Goal: Task Accomplishment & Management: Manage account settings

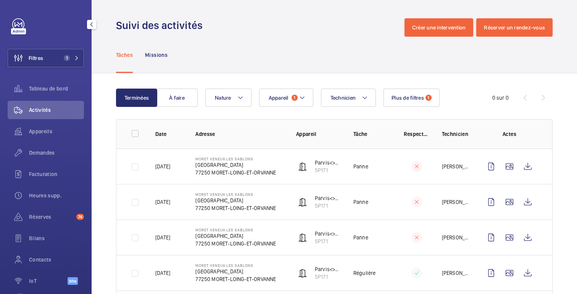
scroll to position [33, 0]
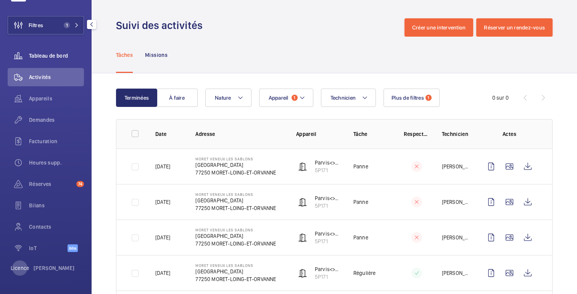
click at [56, 55] on font "Tableau de bord" at bounding box center [48, 56] width 39 height 6
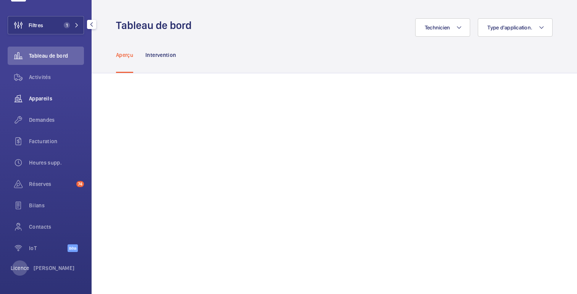
click at [48, 97] on font "Appareils" at bounding box center [40, 98] width 23 height 6
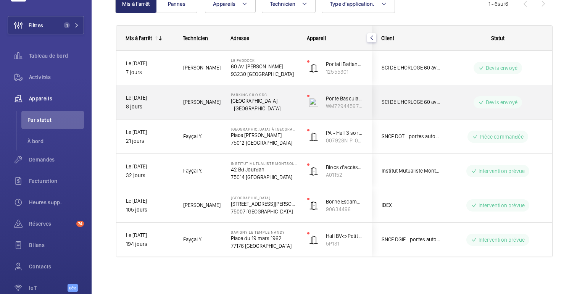
scroll to position [89, 0]
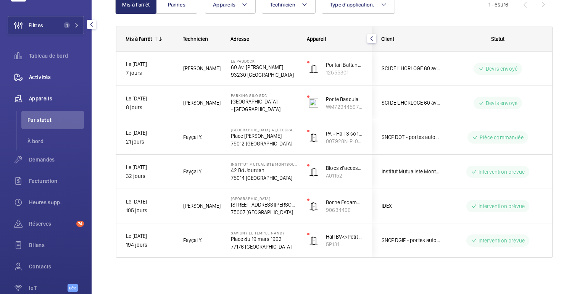
click at [29, 74] on wm-front-icon-button at bounding box center [18, 77] width 21 height 18
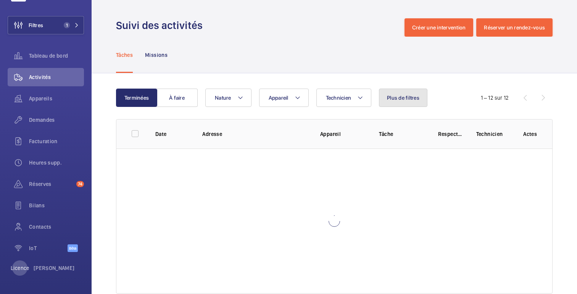
click at [402, 96] on font "Plus de filtres" at bounding box center [403, 98] width 32 height 6
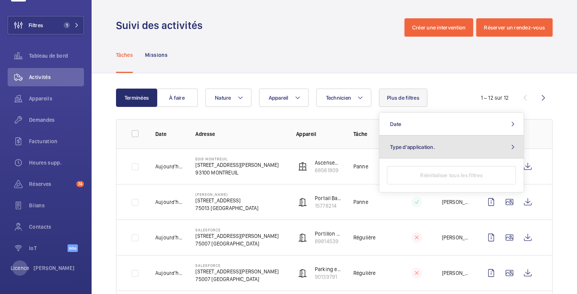
click at [407, 151] on button "Type d'application." at bounding box center [451, 146] width 144 height 23
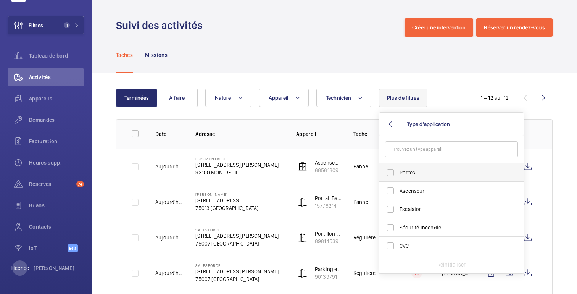
click at [404, 174] on span "Portes" at bounding box center [451, 173] width 105 height 8
click at [398, 174] on input "Portes" at bounding box center [390, 172] width 15 height 15
checkbox input "true"
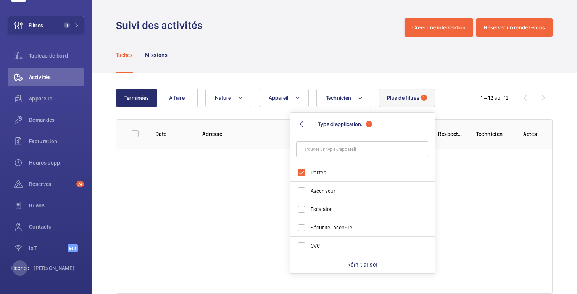
click at [375, 61] on div "Tâches Missions" at bounding box center [334, 55] width 436 height 36
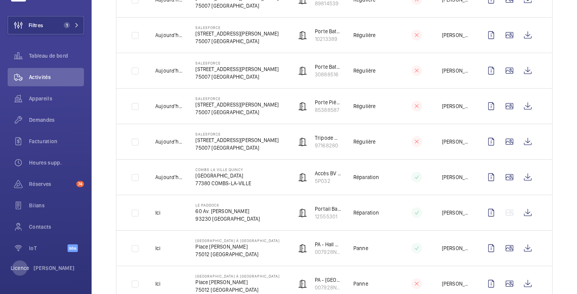
scroll to position [522, 0]
click at [40, 142] on font "Facturation" at bounding box center [43, 141] width 29 height 6
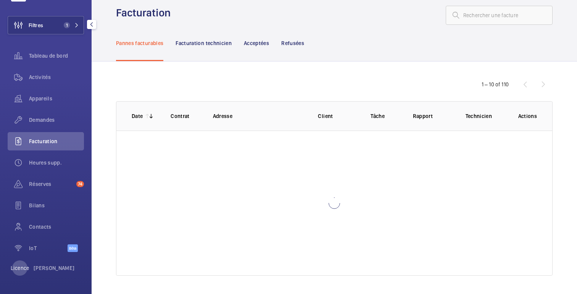
scroll to position [8, 0]
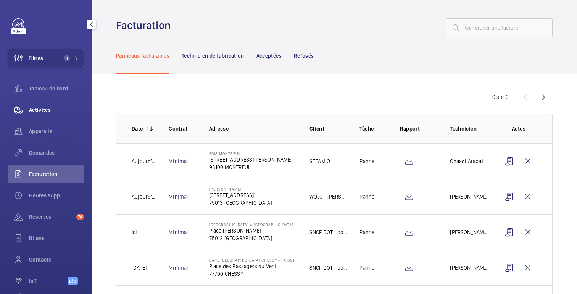
click at [42, 109] on font "Activités" at bounding box center [40, 110] width 22 height 6
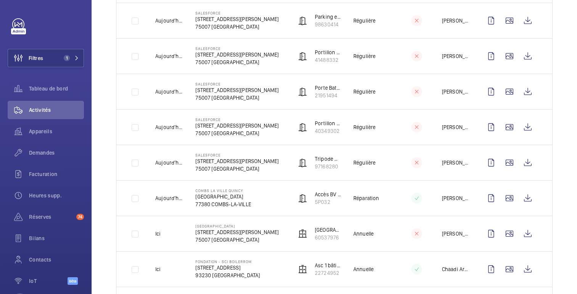
scroll to position [543, 0]
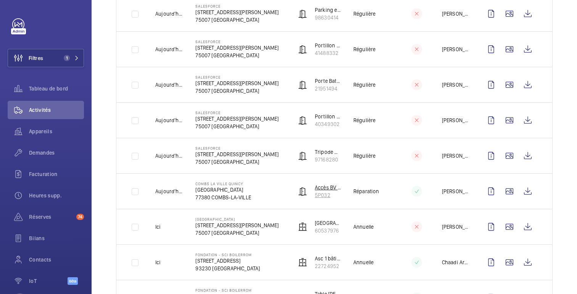
click at [325, 195] on font "5P032" at bounding box center [323, 195] width 16 height 6
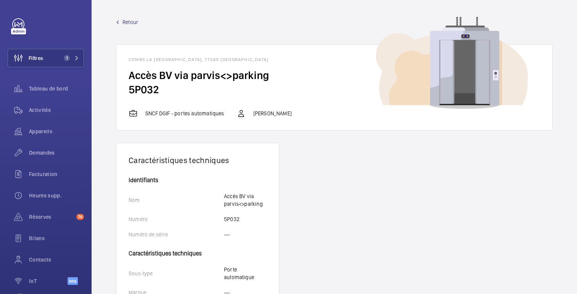
click at [148, 89] on font "5P032" at bounding box center [144, 89] width 30 height 13
copy font "5P032"
click at [35, 111] on font "Activités" at bounding box center [40, 110] width 22 height 6
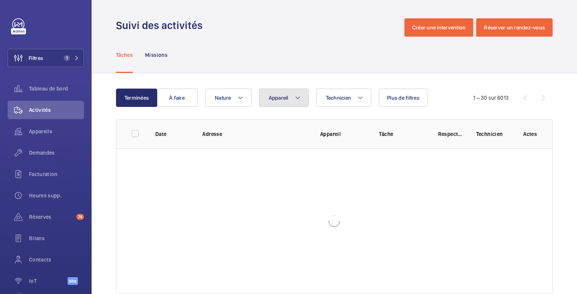
click at [288, 98] on font "Appareil" at bounding box center [279, 98] width 20 height 6
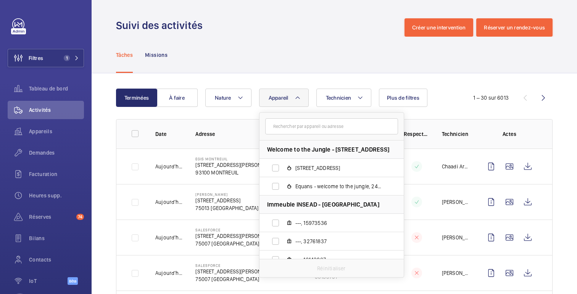
click at [295, 127] on input "text" at bounding box center [331, 126] width 133 height 16
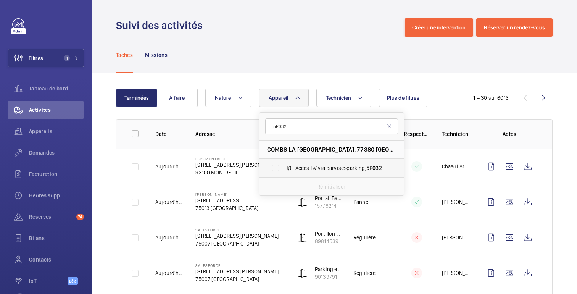
type input "5P032"
click at [318, 166] on span "Accès BV via parvis<>parking, 5P032" at bounding box center [339, 168] width 89 height 8
click at [283, 166] on input "Accès BV via parvis<>parking, 5P032" at bounding box center [275, 167] width 15 height 15
checkbox input "true"
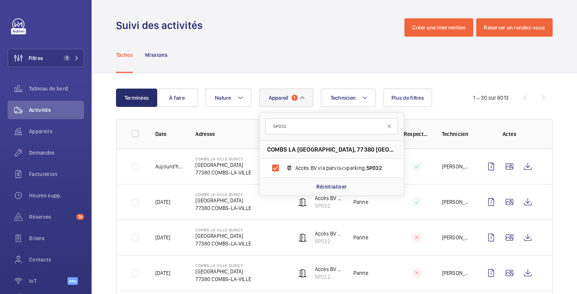
click at [335, 58] on div "Tâches Missions" at bounding box center [334, 55] width 436 height 36
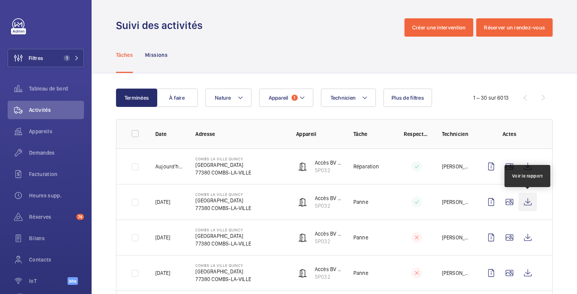
click at [526, 201] on wm-front-icon-button at bounding box center [527, 202] width 18 height 18
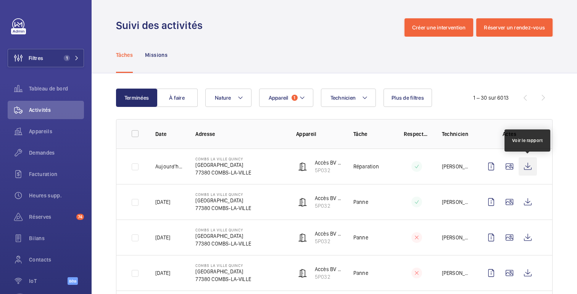
click at [530, 165] on wm-front-icon-button at bounding box center [527, 166] width 18 height 18
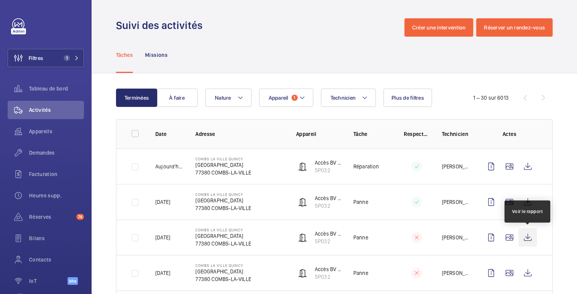
click at [527, 235] on wm-front-icon-button at bounding box center [527, 237] width 18 height 18
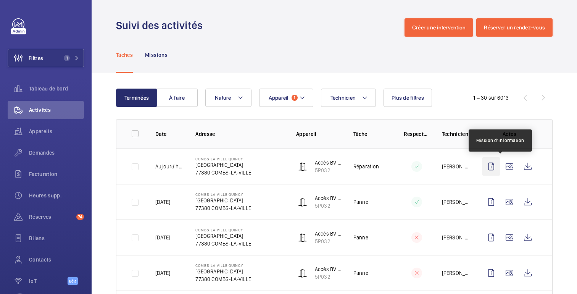
click at [491, 168] on wm-front-icon-button at bounding box center [491, 166] width 18 height 18
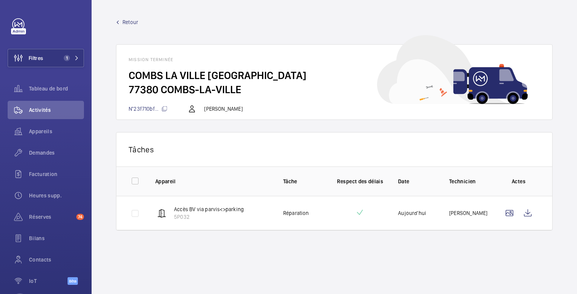
click at [130, 23] on font "Retour" at bounding box center [130, 22] width 16 height 6
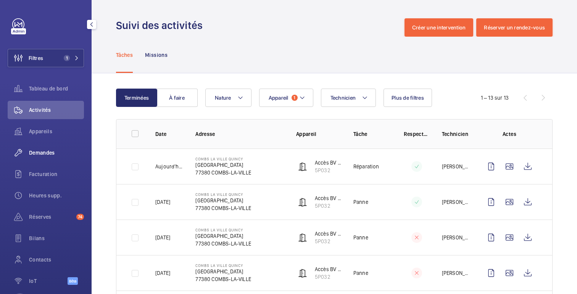
click at [45, 151] on font "Demandes" at bounding box center [42, 153] width 26 height 6
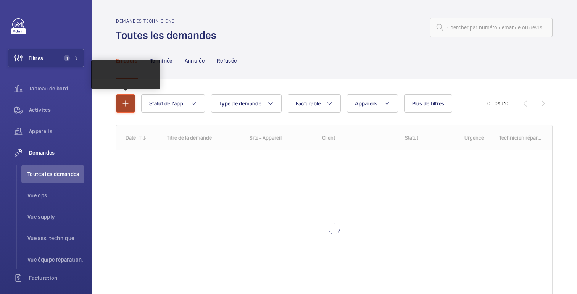
click at [127, 105] on mat-icon "button" at bounding box center [125, 103] width 9 height 9
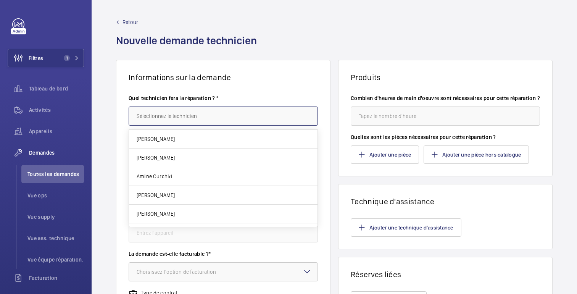
click at [181, 118] on input "text" at bounding box center [223, 115] width 189 height 19
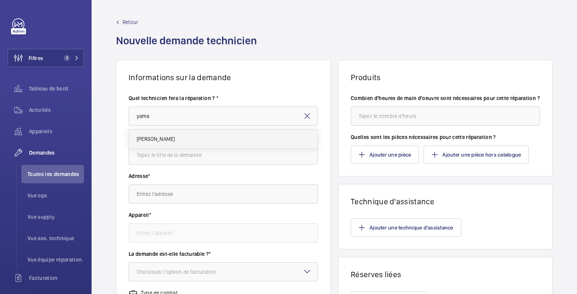
click at [159, 137] on font "[PERSON_NAME]" at bounding box center [156, 139] width 38 height 6
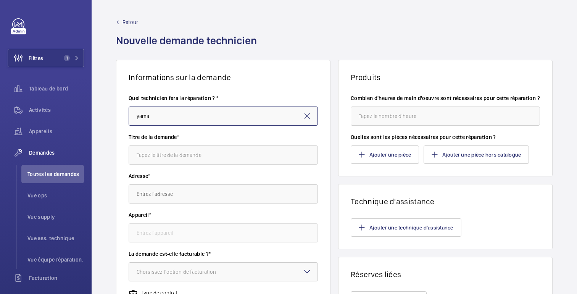
type input "[PERSON_NAME]"
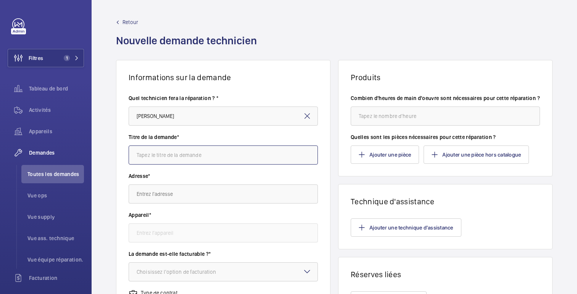
click at [168, 154] on input "text" at bounding box center [223, 154] width 189 height 19
click at [128, 20] on font "Retour" at bounding box center [130, 22] width 16 height 6
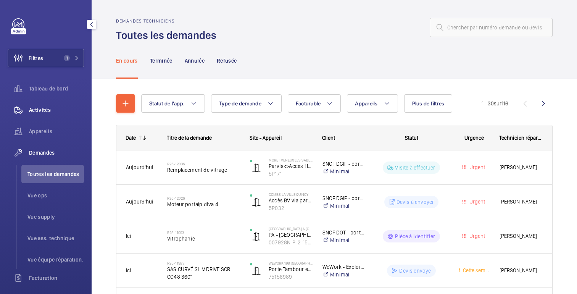
click at [53, 111] on span "Activités" at bounding box center [56, 110] width 55 height 8
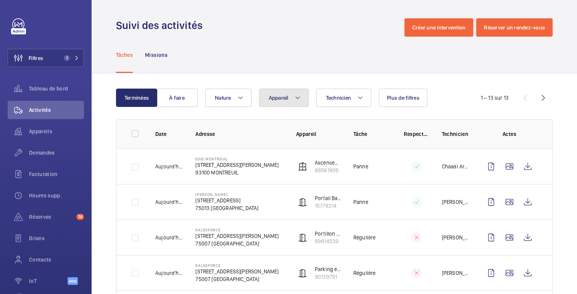
click at [290, 98] on button "Appareil" at bounding box center [284, 98] width 50 height 18
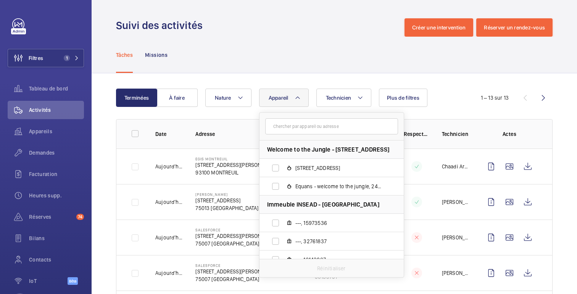
click at [290, 123] on input "text" at bounding box center [331, 126] width 133 height 16
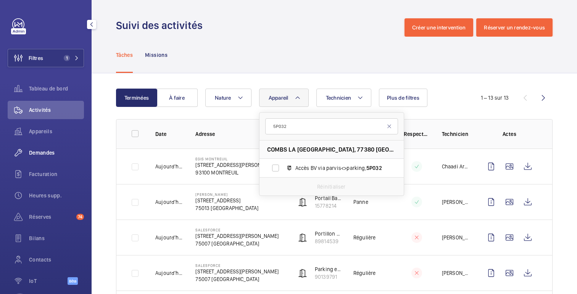
type input "5P032"
click at [39, 150] on font "Demandes" at bounding box center [42, 153] width 26 height 6
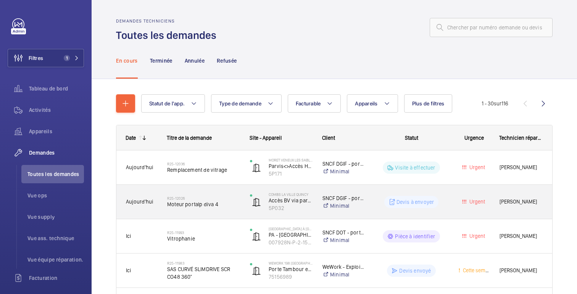
click at [453, 198] on div "Urgent" at bounding box center [469, 202] width 40 height 24
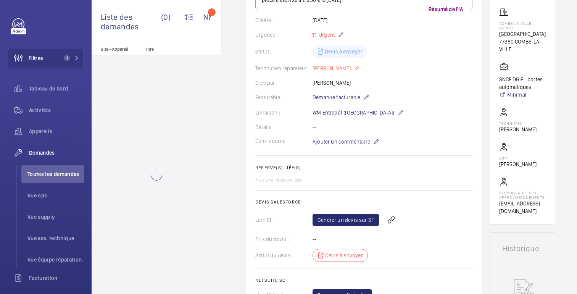
scroll to position [137, 0]
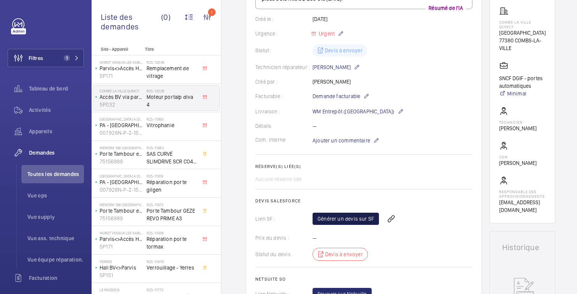
click at [344, 214] on link "Générer un devis sur SF" at bounding box center [345, 218] width 66 height 12
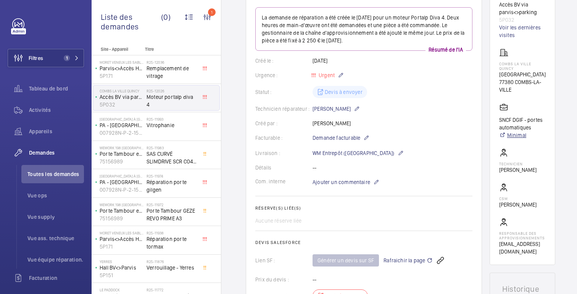
scroll to position [90, 0]
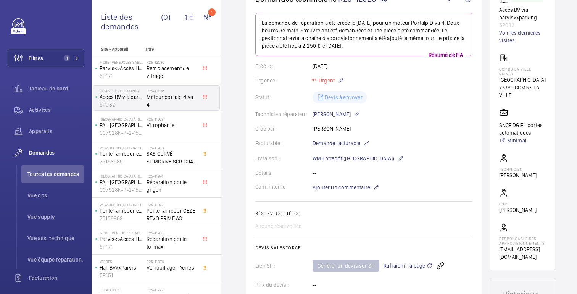
click at [410, 267] on span "Rafraichir la page" at bounding box center [407, 265] width 49 height 9
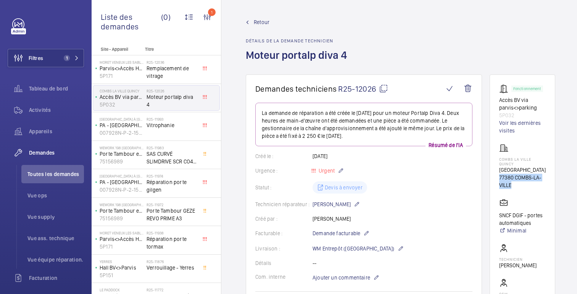
drag, startPoint x: 499, startPoint y: 179, endPoint x: 528, endPoint y: 187, distance: 30.7
click at [528, 187] on p "77380 COMBS-LA-VILLE" at bounding box center [522, 181] width 47 height 15
copy font "77380 COMBS-LA-VILLE"
drag, startPoint x: 514, startPoint y: 116, endPoint x: 496, endPoint y: 100, distance: 23.5
click at [496, 100] on wm-front-card "Fonctionnement Accès BV via parvis<>parking 5P032 Voir les dernières visites CO…" at bounding box center [522, 217] width 66 height 286
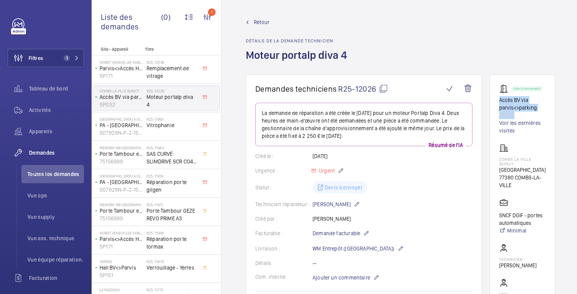
copy div "Accès BV via parvis<>parking 5P032"
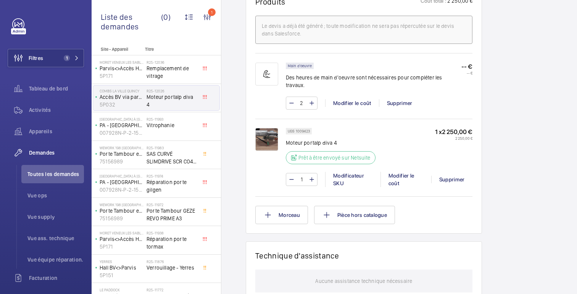
scroll to position [468, 0]
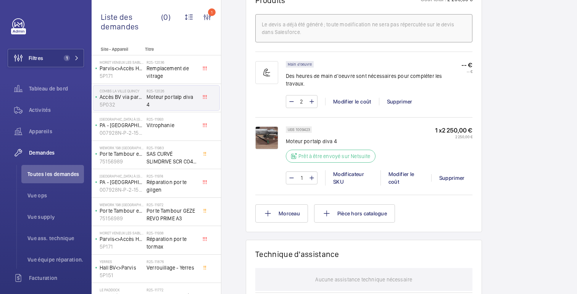
click at [267, 131] on img at bounding box center [266, 137] width 23 height 23
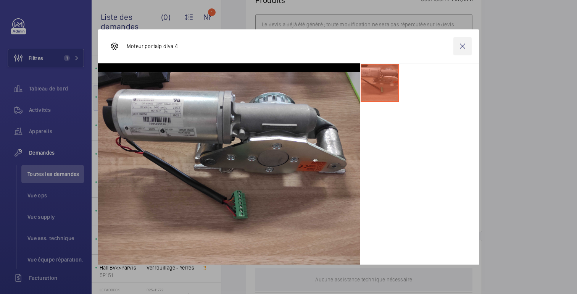
click at [462, 43] on wm-front-icon-button at bounding box center [462, 46] width 18 height 18
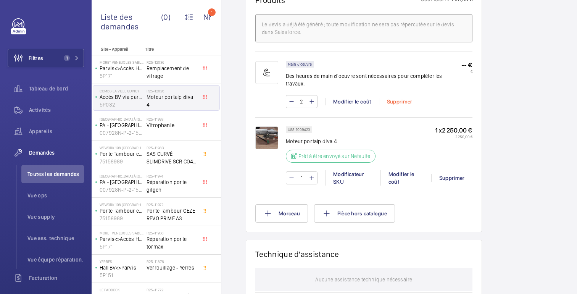
scroll to position [0, 0]
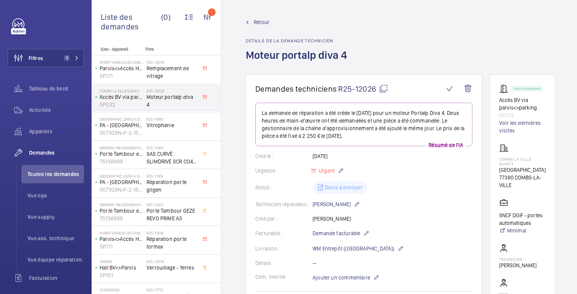
click at [384, 85] on mat-icon at bounding box center [383, 88] width 9 height 9
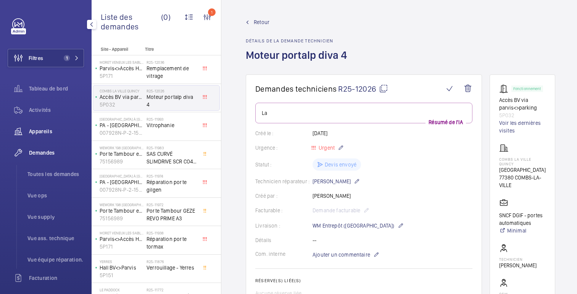
click at [43, 134] on font "Appareils" at bounding box center [40, 131] width 23 height 6
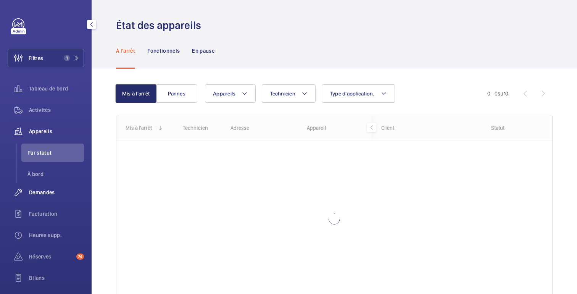
click at [42, 195] on font "Demandes" at bounding box center [42, 192] width 26 height 6
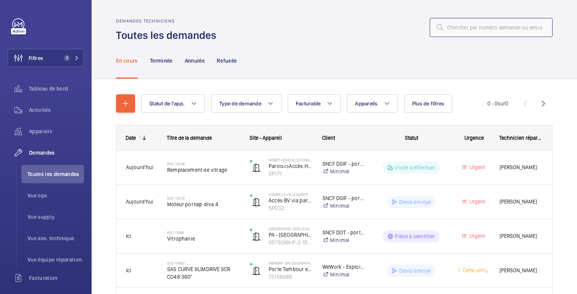
click at [469, 29] on input "text" at bounding box center [491, 27] width 123 height 19
paste input "11993"
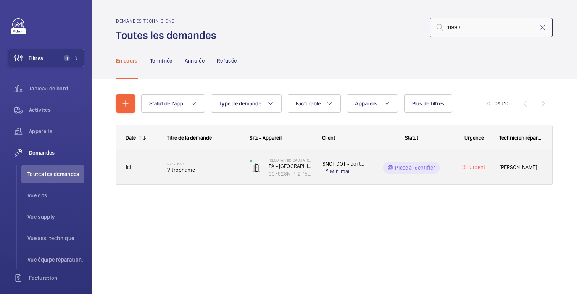
type input "11993"
click at [377, 178] on div "Pièce à identifier" at bounding box center [406, 167] width 83 height 27
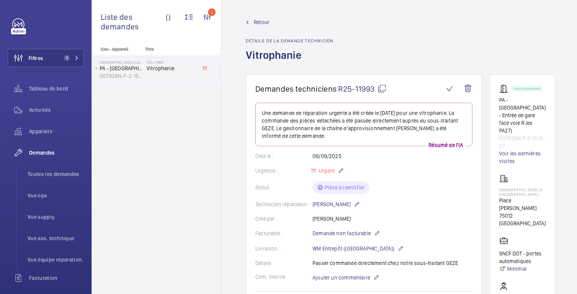
click at [258, 26] on span "Retour" at bounding box center [262, 22] width 16 height 8
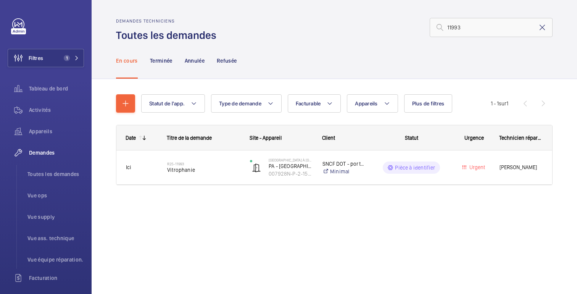
click at [544, 27] on mat-icon at bounding box center [542, 27] width 9 height 9
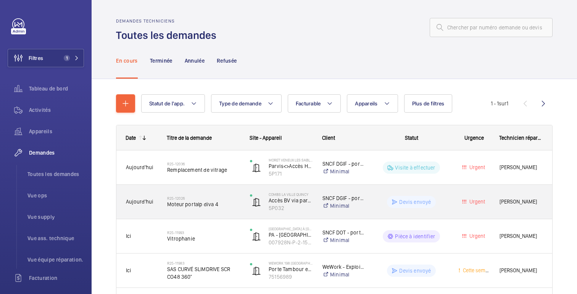
click at [444, 200] on wm-front-pills-cell "Devis envoyé" at bounding box center [411, 202] width 74 height 12
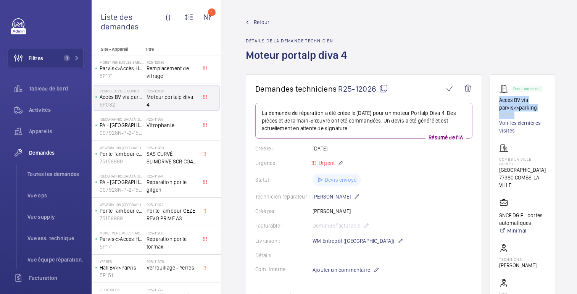
drag, startPoint x: 512, startPoint y: 116, endPoint x: 495, endPoint y: 100, distance: 23.3
click at [495, 100] on wm-front-card "Fonctionnement Accès BV via parvis<>parking 5P032 Voir les dernières visites CO…" at bounding box center [522, 217] width 66 height 286
copy div "Accès BV via parvis<>parking 5P032"
drag, startPoint x: 499, startPoint y: 171, endPoint x: 538, endPoint y: 193, distance: 44.8
click at [538, 193] on wm-front-card-body "Fonctionnement Accès BV via parvis<>parking 5P032 Voir les dernières visites CO…" at bounding box center [522, 217] width 47 height 267
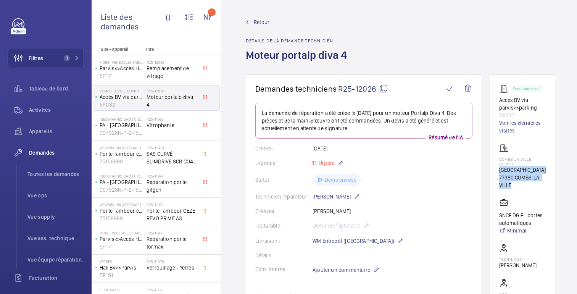
copy div "Avenue de la gare 77380 COMBS-LA-VILLE"
click at [35, 135] on span "Appareils" at bounding box center [56, 131] width 55 height 8
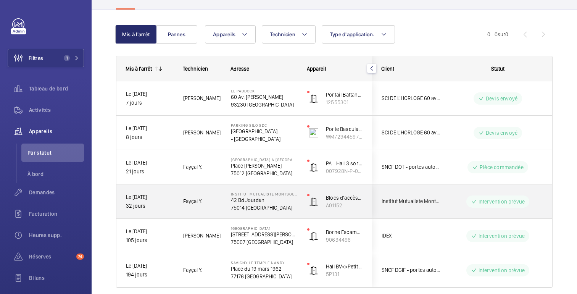
scroll to position [56, 0]
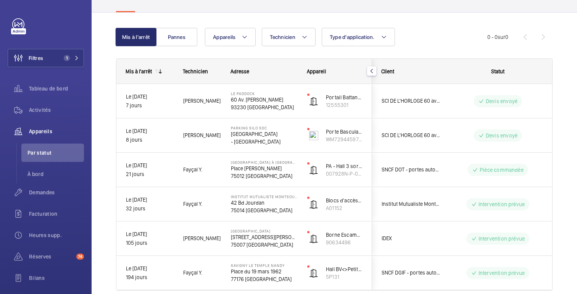
click at [414, 43] on div "Appareils Technicien Type d'application. Plus de filtres Réinitialiser tous les…" at bounding box center [346, 37] width 282 height 18
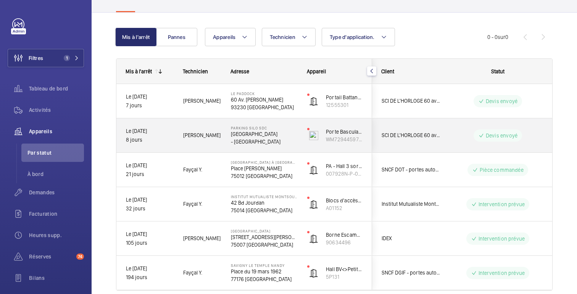
scroll to position [90, 0]
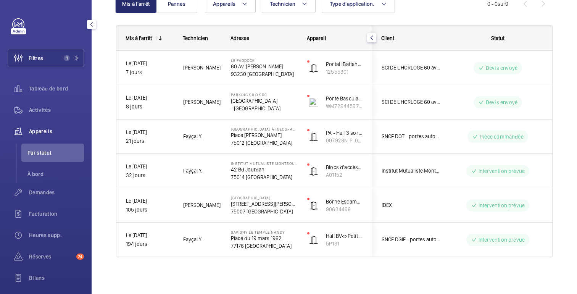
click at [49, 132] on font "Appareils" at bounding box center [40, 131] width 23 height 6
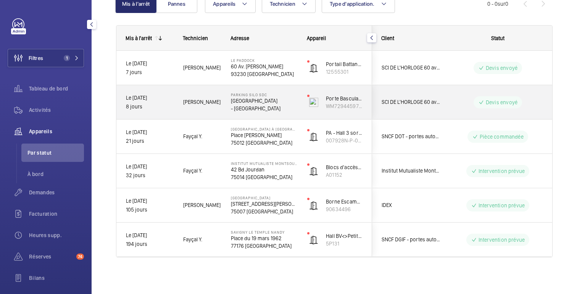
scroll to position [0, 0]
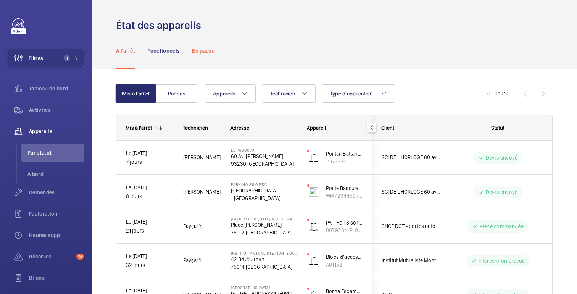
click at [203, 54] on p "En pause" at bounding box center [203, 51] width 23 height 8
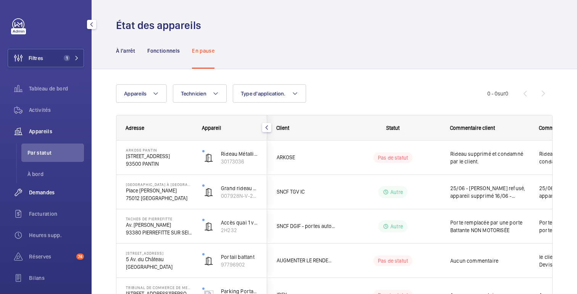
click at [43, 194] on font "Demandes" at bounding box center [42, 192] width 26 height 6
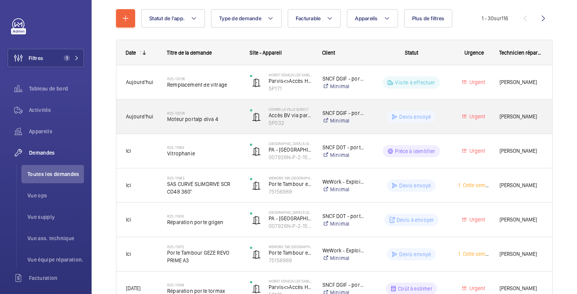
scroll to position [86, 0]
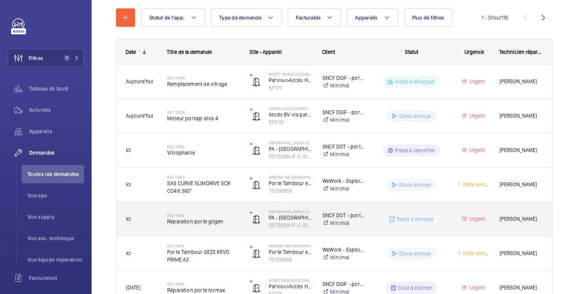
click at [449, 217] on div "Urgent" at bounding box center [469, 219] width 41 height 34
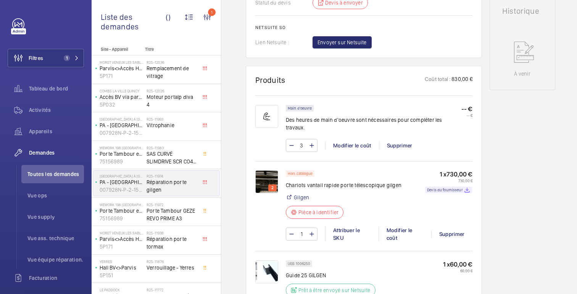
scroll to position [410, 0]
click at [260, 172] on img at bounding box center [266, 182] width 23 height 23
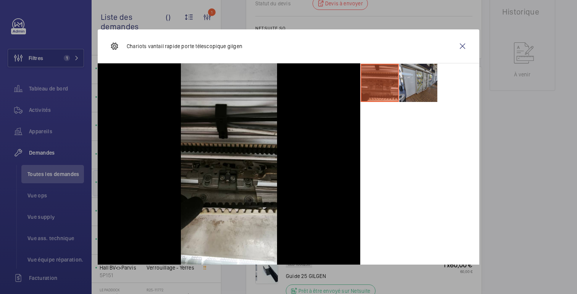
click at [412, 94] on li at bounding box center [418, 83] width 38 height 38
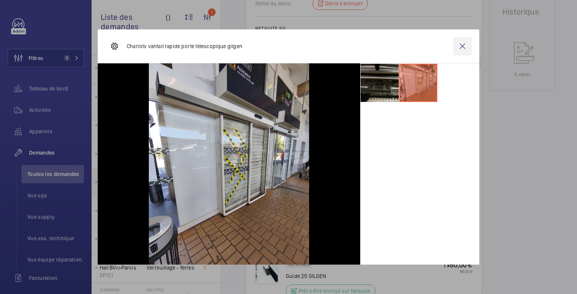
click at [465, 44] on wm-front-icon-button at bounding box center [462, 46] width 18 height 18
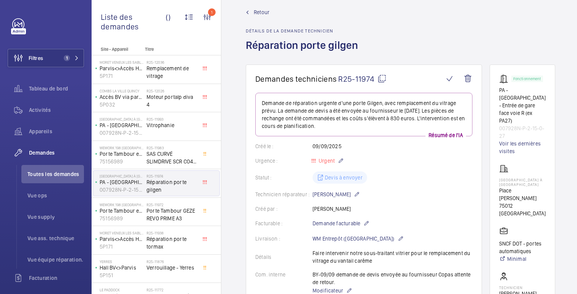
scroll to position [2, 0]
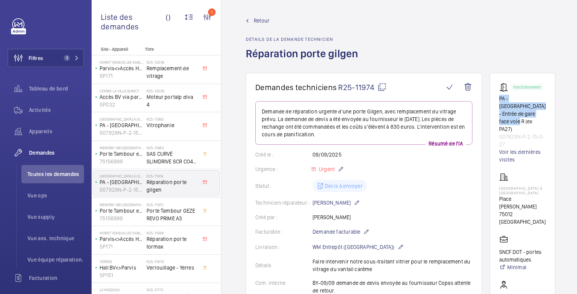
drag, startPoint x: 519, startPoint y: 114, endPoint x: 496, endPoint y: 99, distance: 27.6
click at [496, 99] on wm-front-card "Fonctionnement PA - BERCY - Entrée de gare face voie R (ex PA27) 007928N-P-2-15…" at bounding box center [522, 235] width 66 height 324
copy font "PA - [GEOGRAPHIC_DATA] - Entrée de gare face voie R (ex PA27)"
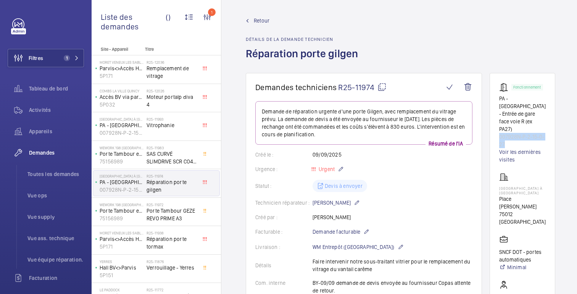
drag, startPoint x: 506, startPoint y: 130, endPoint x: 499, endPoint y: 121, distance: 11.1
click at [499, 133] on p "007928N-P-2-15-0-27" at bounding box center [522, 140] width 47 height 15
copy font "007928N-P-2-15-0-27"
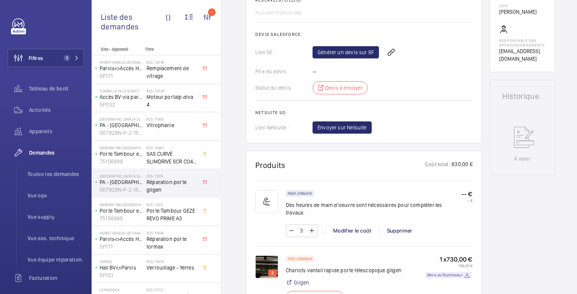
scroll to position [0, 0]
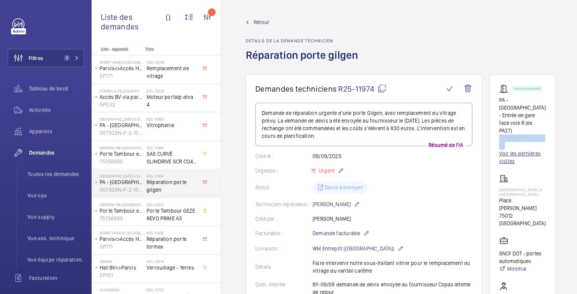
click at [515, 150] on font "Voir les dernières visites" at bounding box center [522, 157] width 47 height 15
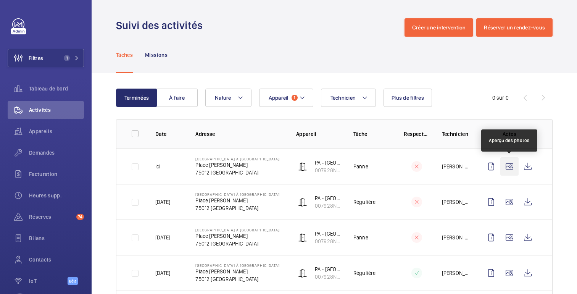
click at [513, 167] on wm-front-icon-button at bounding box center [509, 166] width 18 height 18
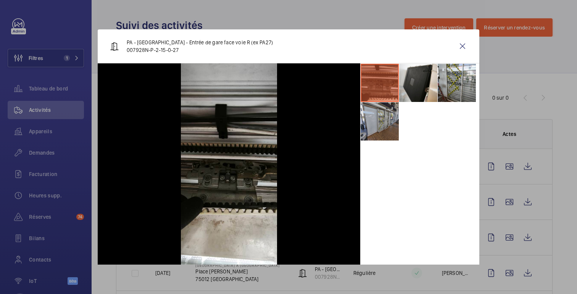
click at [394, 134] on li at bounding box center [380, 121] width 38 height 38
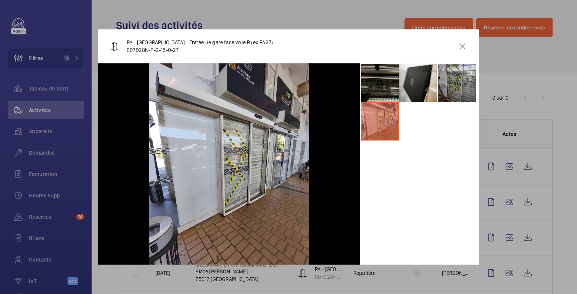
click at [461, 77] on li at bounding box center [457, 83] width 38 height 38
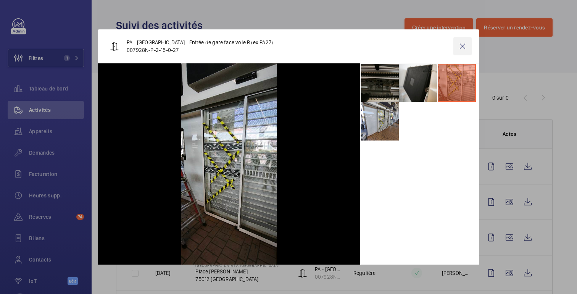
click at [463, 42] on wm-front-icon-button at bounding box center [462, 46] width 18 height 18
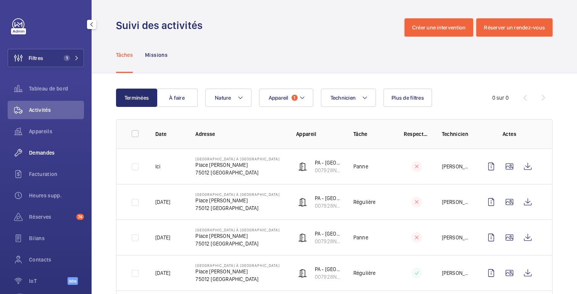
click at [34, 150] on font "Demandes" at bounding box center [42, 153] width 26 height 6
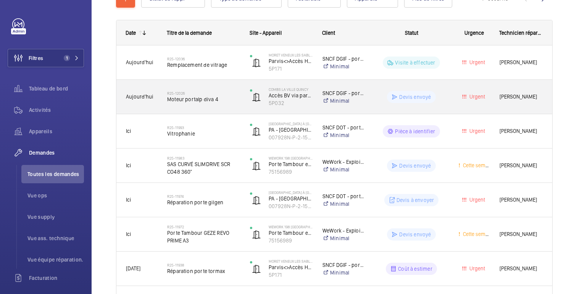
scroll to position [106, 0]
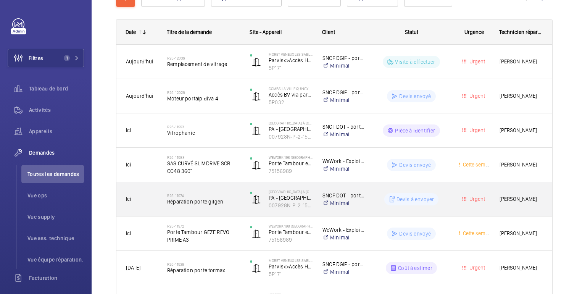
click at [445, 198] on wm-front-pills-cell "Devis à envoyer" at bounding box center [411, 199] width 74 height 12
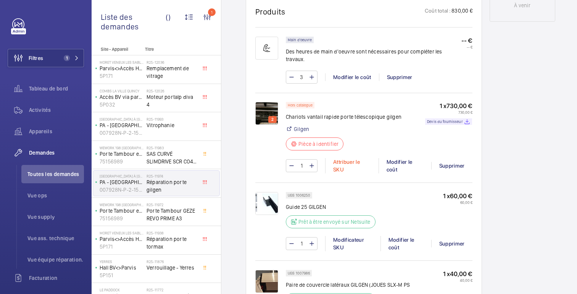
scroll to position [487, 0]
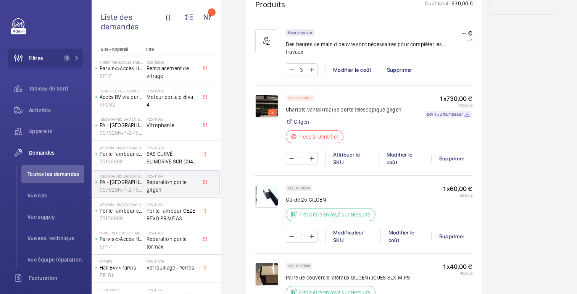
click at [271, 95] on img at bounding box center [266, 106] width 23 height 23
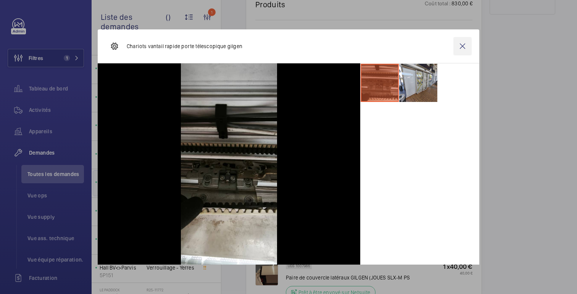
click at [462, 46] on wm-front-icon-button at bounding box center [462, 46] width 18 height 18
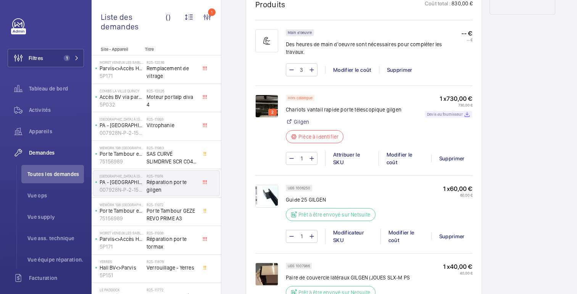
click at [452, 112] on font "Devis du fournisseur" at bounding box center [444, 114] width 35 height 5
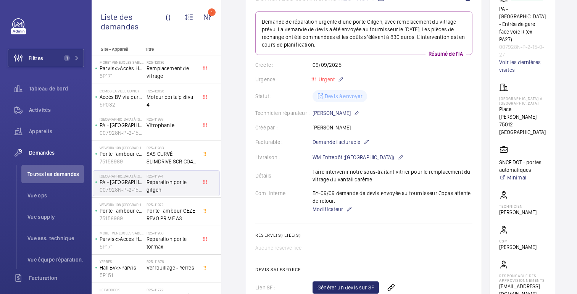
scroll to position [93, 0]
